Goal: Communication & Community: Answer question/provide support

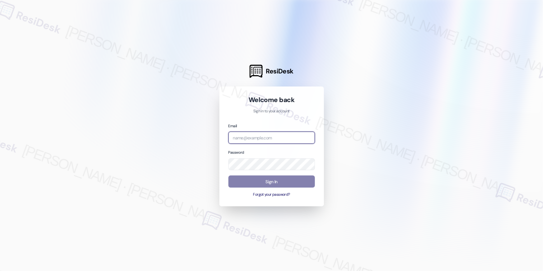
click at [280, 138] on input "email" at bounding box center [271, 138] width 86 height 12
click at [280, 137] on input "email" at bounding box center [271, 138] width 86 height 12
paste input "automated-surveys-peach_hill-clariness.tapales@peach_hill.com"
type input "automated-surveys-peach_hill-clariness.tapales@peach_hill.com"
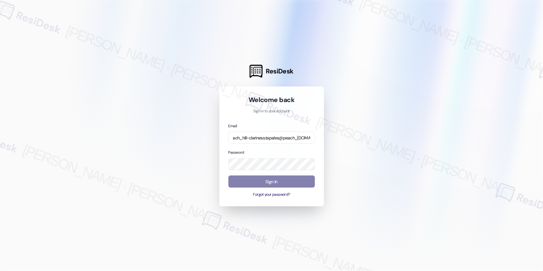
scroll to position [0, 0]
click at [321, 127] on div "Welcome back Sign in to your account Email automated-surveys-peach_hill-clarine…" at bounding box center [271, 146] width 104 height 120
click at [281, 180] on button "Sign In" at bounding box center [271, 181] width 86 height 12
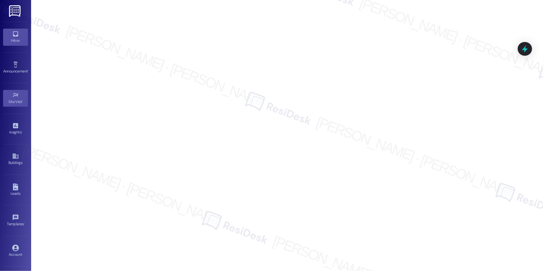
click at [15, 34] on icon at bounding box center [15, 33] width 7 height 7
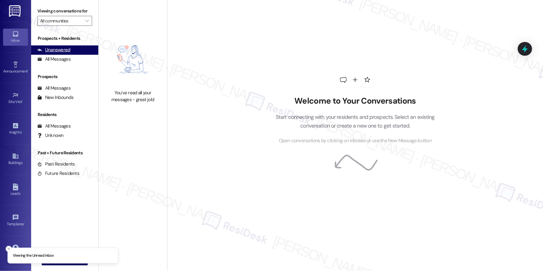
click at [63, 49] on div "Unanswered" at bounding box center [53, 50] width 33 height 7
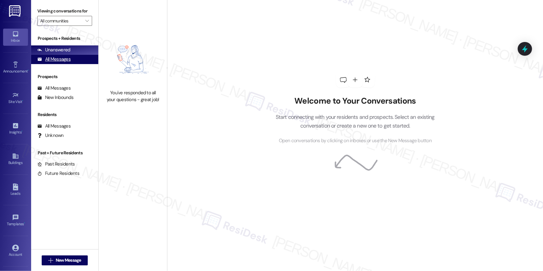
click at [60, 62] on div "All Messages" at bounding box center [53, 59] width 33 height 7
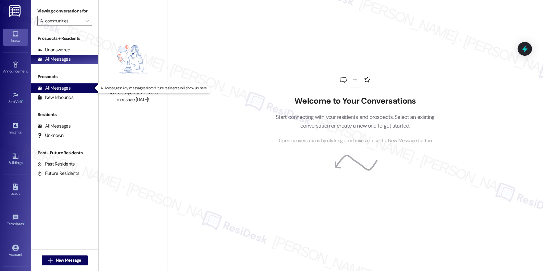
click at [65, 90] on div "All Messages" at bounding box center [53, 88] width 33 height 7
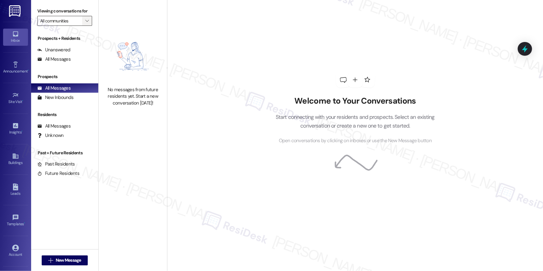
click at [85, 23] on icon "" at bounding box center [86, 20] width 3 height 5
click at [85, 22] on icon "" at bounding box center [86, 20] width 3 height 5
click at [80, 30] on div "Viewing conversations for All communities " at bounding box center [64, 16] width 67 height 32
click at [85, 20] on icon "" at bounding box center [86, 20] width 3 height 5
click at [79, 28] on button "All communities" at bounding box center [99, 31] width 124 height 11
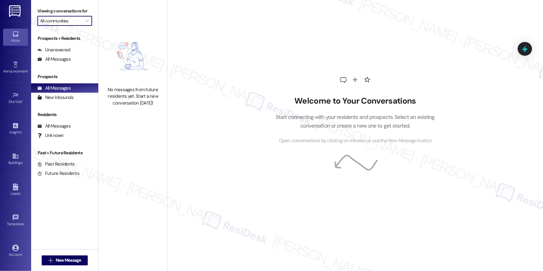
click at [120, 16] on div "No messages from future residents yet. Start a new conversation [DATE]!" at bounding box center [133, 68] width 68 height 136
